Goal: Task Accomplishment & Management: Use online tool/utility

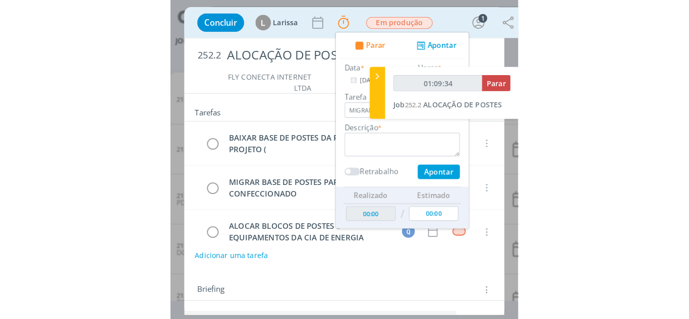
scroll to position [54, 0]
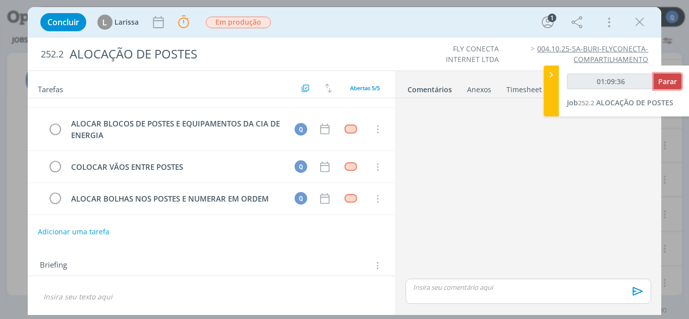
click at [340, 85] on span "Parar" at bounding box center [667, 82] width 19 height 10
type input "01:10:00"
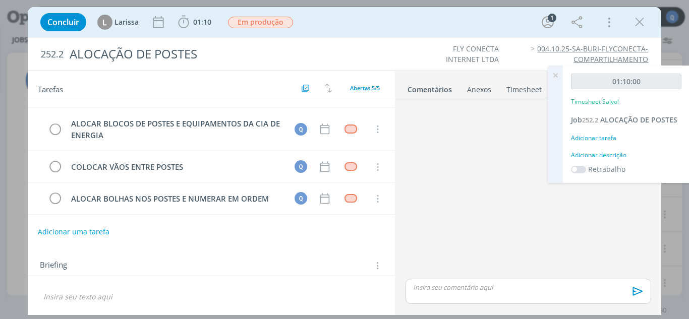
click at [340, 137] on div "Adicionar tarefa" at bounding box center [626, 138] width 110 height 9
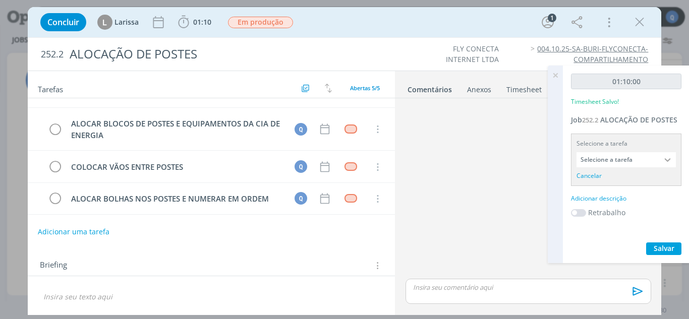
click at [340, 163] on div at bounding box center [668, 159] width 15 height 15
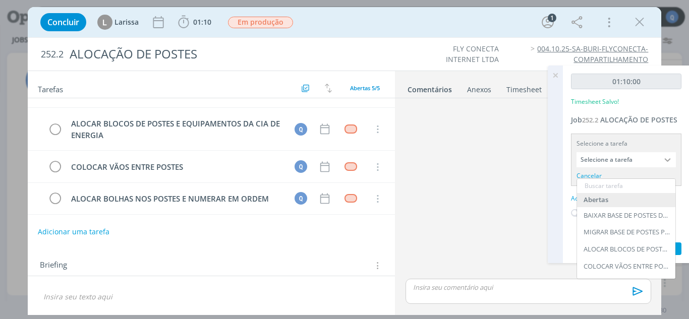
click at [340, 163] on div at bounding box center [668, 159] width 15 height 15
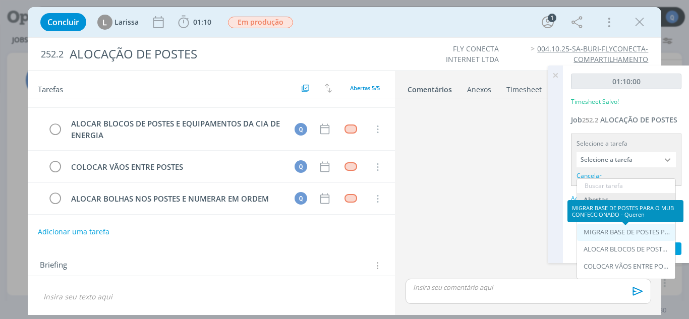
click at [340, 234] on div "MIGRAR BASE DE POSTES PARA O MUB CONFECCIONADO - Queren" at bounding box center [627, 233] width 87 height 8
type input "MIGRAR BASE DE POSTES PARA O MUB CONFECCIONADO"
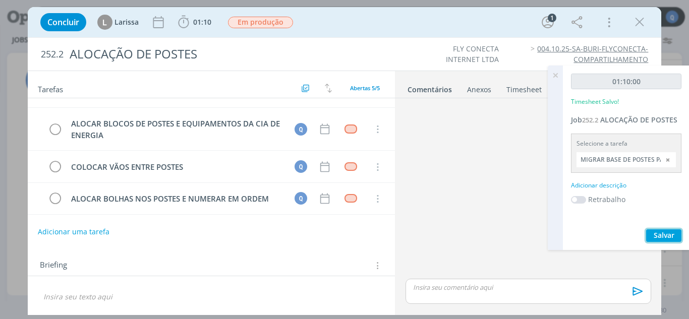
click at [340, 231] on span "Salvar" at bounding box center [664, 236] width 21 height 10
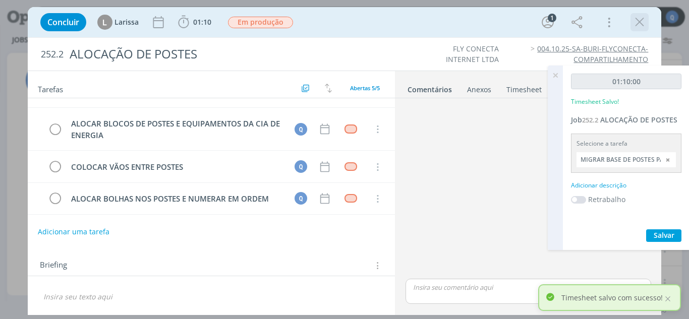
click at [340, 19] on icon "dialog" at bounding box center [639, 22] width 15 height 15
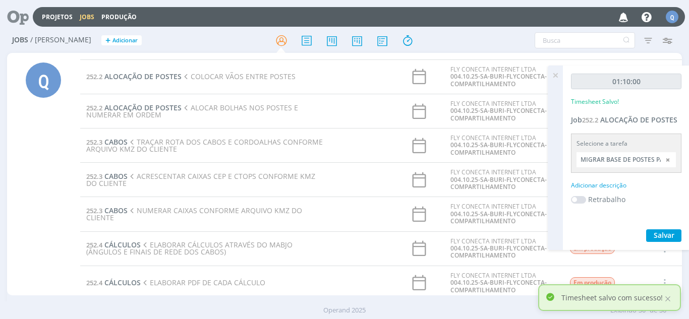
drag, startPoint x: 553, startPoint y: 75, endPoint x: 559, endPoint y: 60, distance: 16.0
click at [340, 75] on icon at bounding box center [555, 76] width 18 height 20
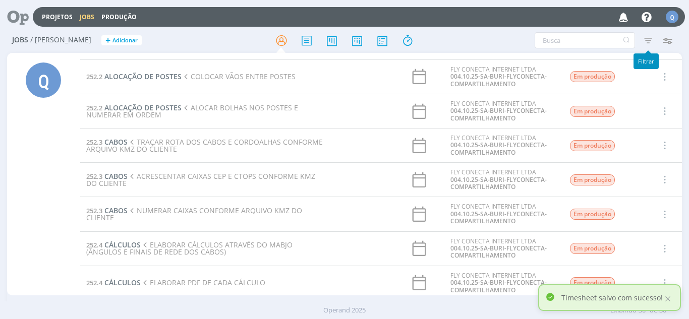
click at [340, 43] on icon "button" at bounding box center [648, 40] width 18 height 18
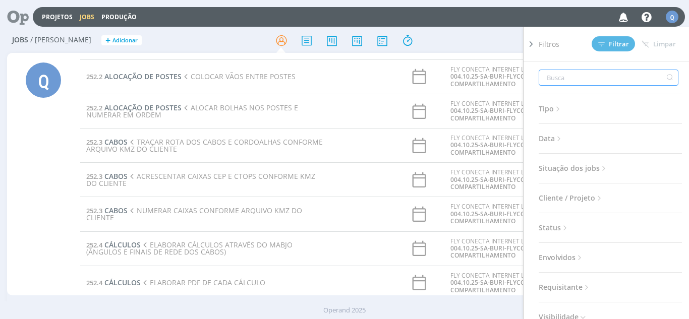
click at [340, 73] on input "text" at bounding box center [609, 78] width 140 height 16
type input "3"
type input "36"
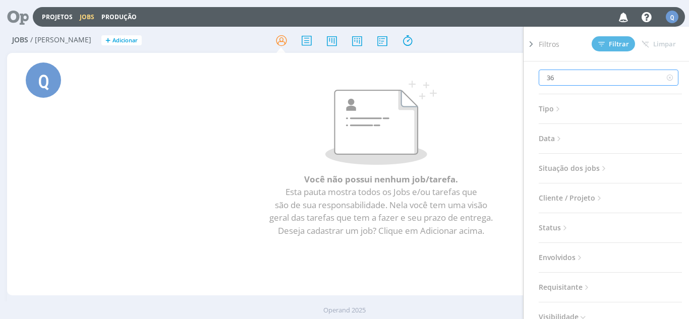
type input "36"
click at [340, 223] on span "Status" at bounding box center [554, 227] width 31 height 13
click at [340, 163] on span "Situação dos jobs" at bounding box center [574, 168] width 70 height 13
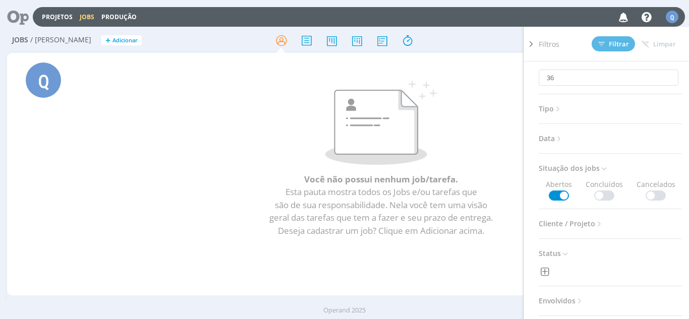
click at [340, 195] on span at bounding box center [604, 196] width 20 height 10
click at [340, 41] on span "Filtrar" at bounding box center [613, 44] width 31 height 7
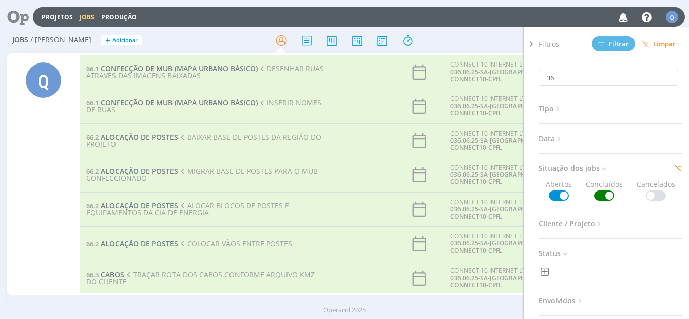
click at [264, 180] on td "66.2 ALOCAÇÃO DE POSTES MIGRAR BASE DE POSTES PARA O MUB CONFECCIONADO" at bounding box center [206, 175] width 253 height 34
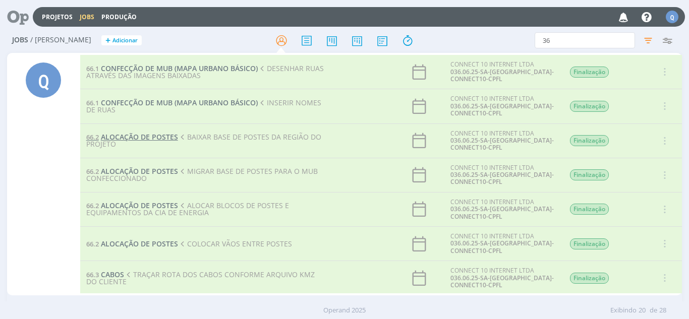
click at [140, 134] on span "ALOCAÇÃO DE POSTES" at bounding box center [139, 137] width 77 height 10
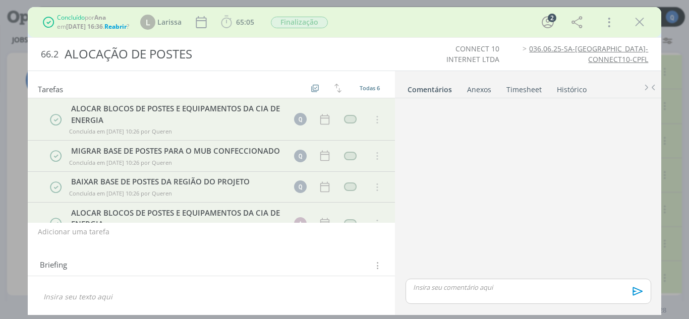
scroll to position [42, 0]
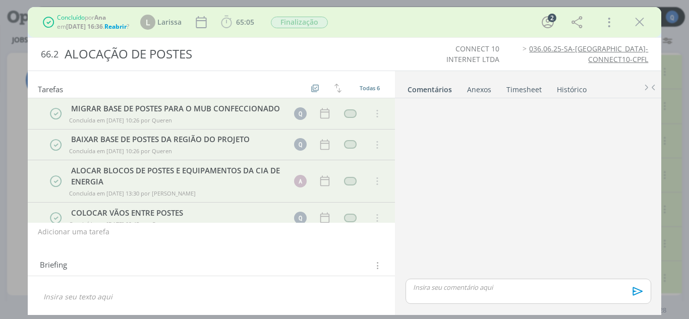
click at [125, 28] on span "Reabrir" at bounding box center [115, 26] width 22 height 9
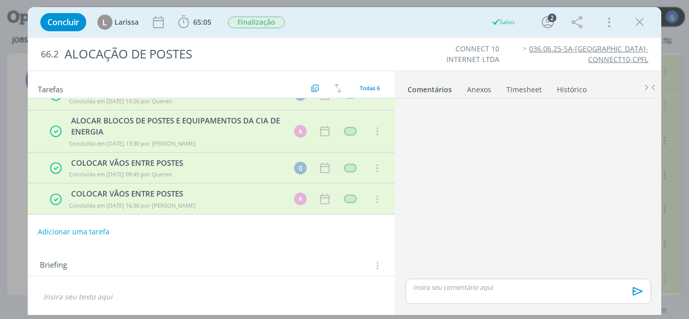
scroll to position [0, 0]
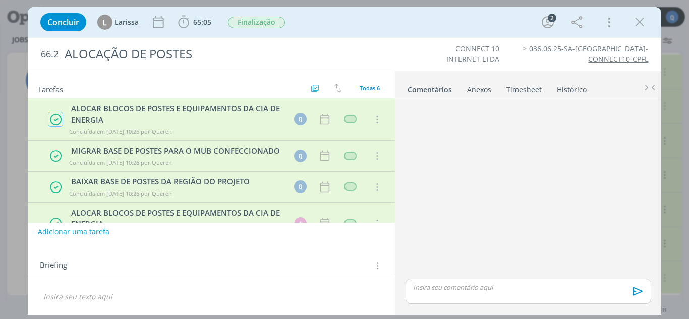
click at [57, 122] on icon "dialog" at bounding box center [55, 120] width 13 height 13
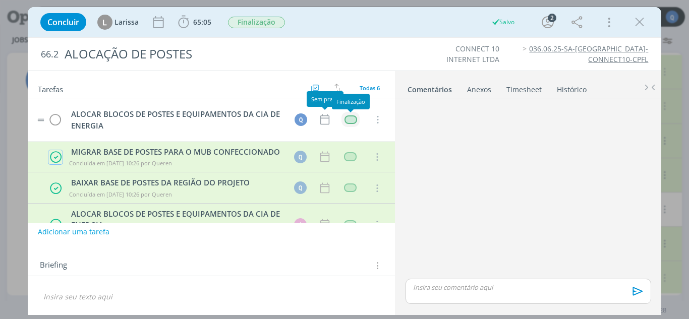
click at [340, 121] on div "dialog" at bounding box center [351, 120] width 13 height 9
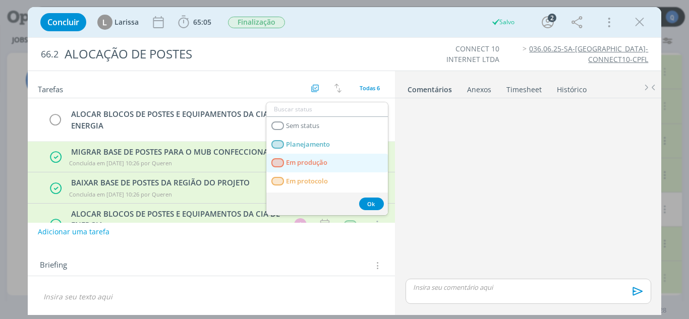
click at [310, 159] on span "Em produção" at bounding box center [306, 163] width 41 height 8
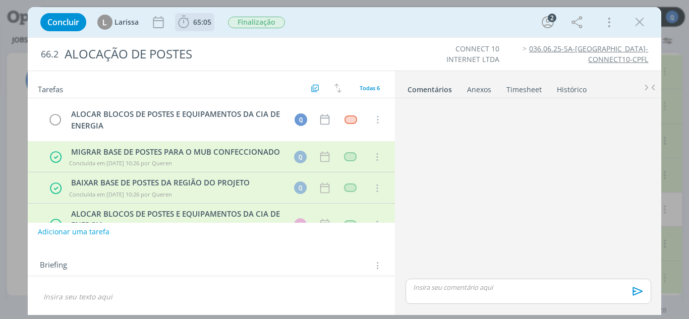
click at [178, 26] on icon "dialog" at bounding box center [183, 22] width 15 height 15
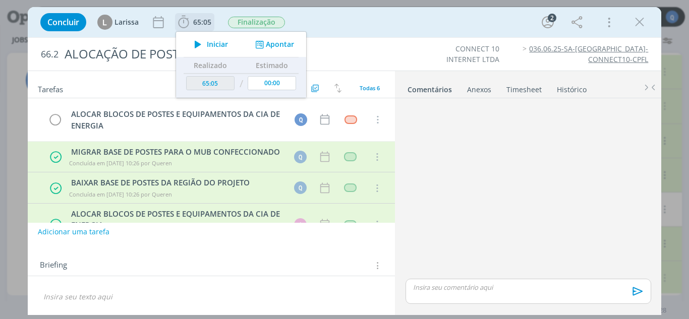
click at [200, 52] on div "Iniciar Apontar" at bounding box center [241, 44] width 130 height 25
click at [203, 45] on icon "dialog" at bounding box center [198, 44] width 18 height 13
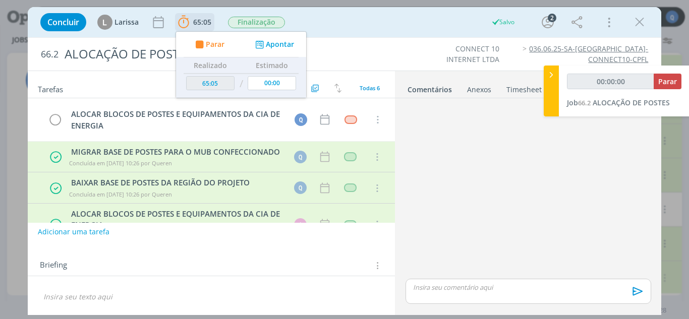
click at [292, 44] on button "Apontar" at bounding box center [274, 44] width 42 height 11
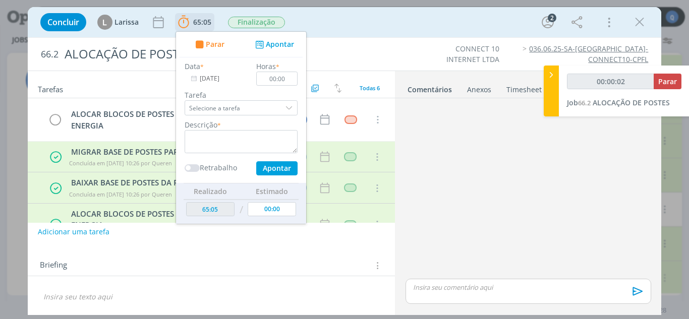
click at [290, 105] on div "dialog" at bounding box center [289, 107] width 15 height 15
type input "00:00:03"
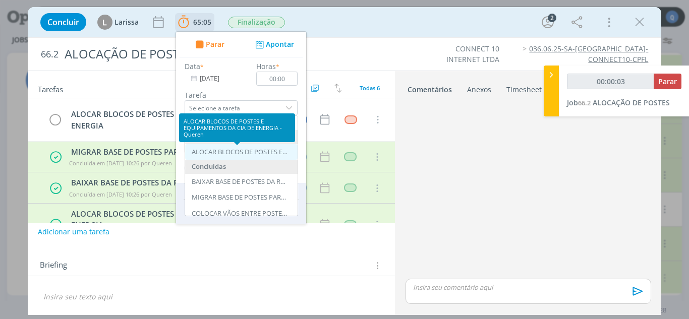
click at [222, 155] on div "ALOCAR BLOCOS DE POSTES E EQUIPAMENTOS DA CIA DE ENERGIA - Queren" at bounding box center [240, 152] width 96 height 8
type input "ALOCAR BLOCOS DE POSTES E EQUIPAMENTOS DA CIA DE ENERGIA"
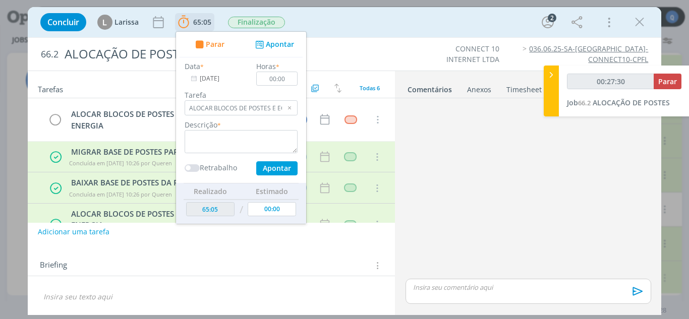
type input "00:28:30"
